Goal: Navigation & Orientation: Find specific page/section

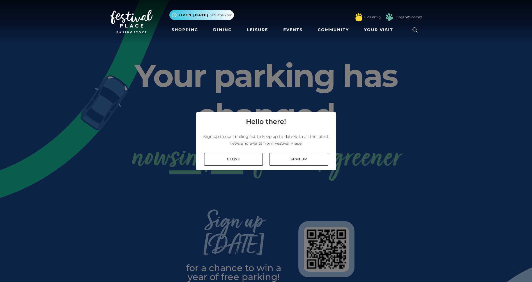
drag, startPoint x: 248, startPoint y: 155, endPoint x: 261, endPoint y: 151, distance: 13.3
click at [248, 155] on link "Close" at bounding box center [233, 159] width 59 height 13
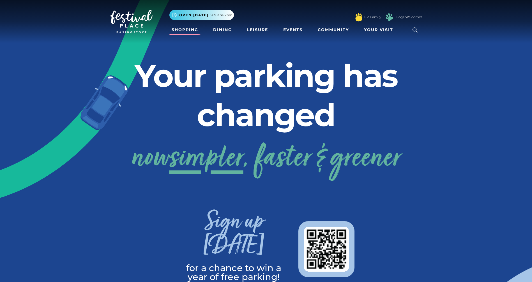
click at [187, 28] on link "Shopping" at bounding box center [185, 30] width 31 height 10
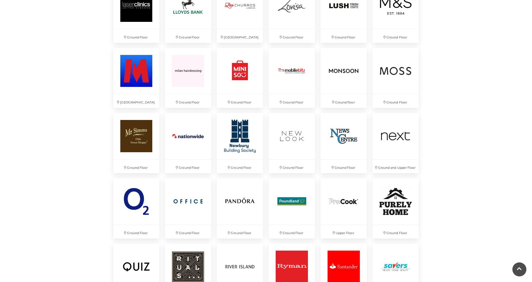
scroll to position [961, 0]
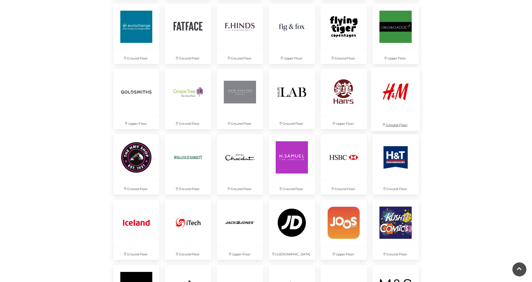
click at [395, 97] on img at bounding box center [396, 91] width 49 height 49
click at [397, 124] on p "Ground Floor" at bounding box center [396, 123] width 49 height 14
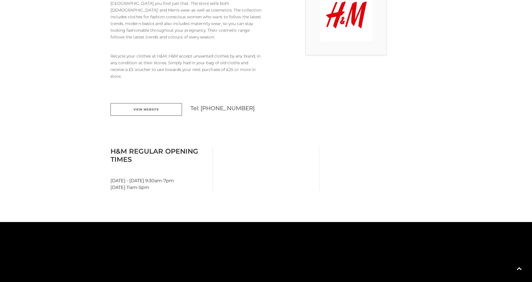
scroll to position [191, 0]
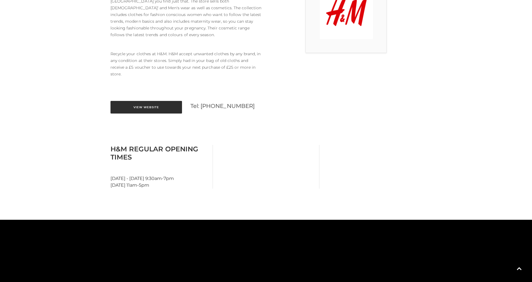
click at [148, 101] on link "View Website" at bounding box center [147, 107] width 72 height 13
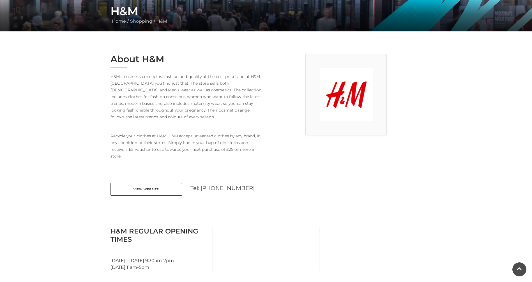
scroll to position [0, 0]
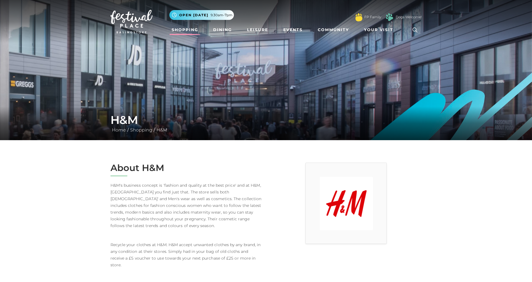
click at [192, 30] on link "Shopping" at bounding box center [185, 30] width 31 height 10
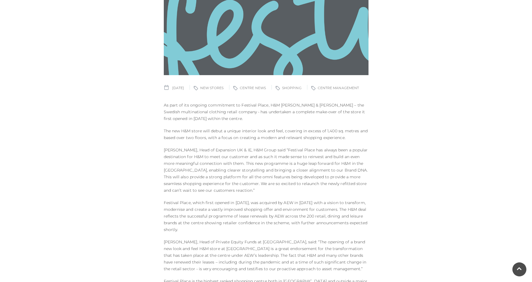
scroll to position [162, 0]
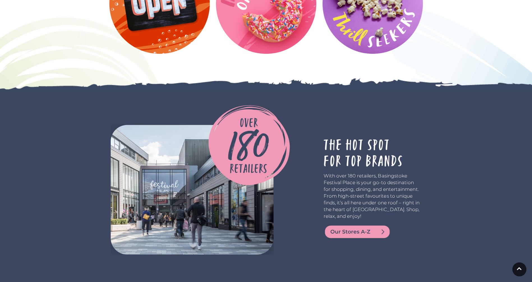
scroll to position [915, 0]
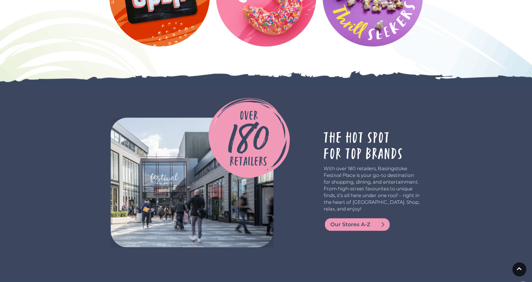
click at [359, 221] on span "Our Stores A-Z" at bounding box center [364, 225] width 67 height 8
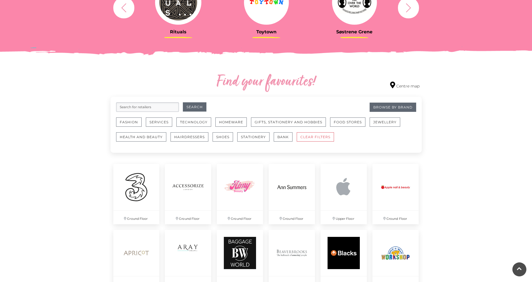
scroll to position [267, 0]
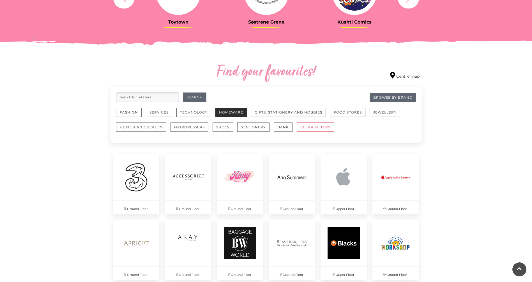
click at [239, 113] on button "Homeware" at bounding box center [231, 112] width 31 height 9
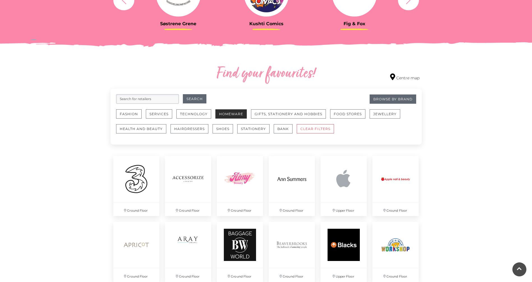
scroll to position [266, 0]
